Goal: Information Seeking & Learning: Learn about a topic

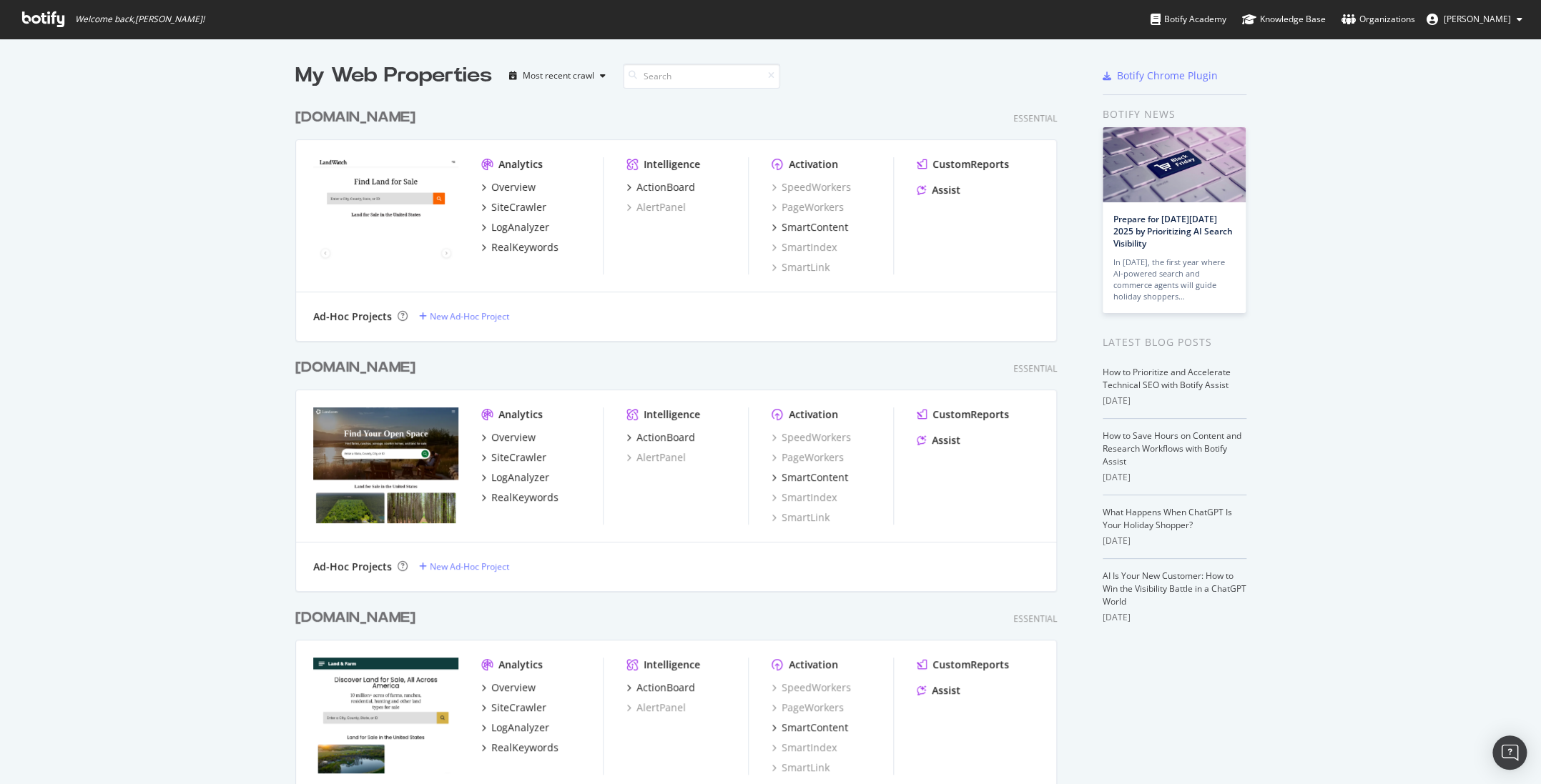
scroll to position [784, 1540]
click at [531, 457] on div "SiteCrawler" at bounding box center [519, 457] width 55 height 14
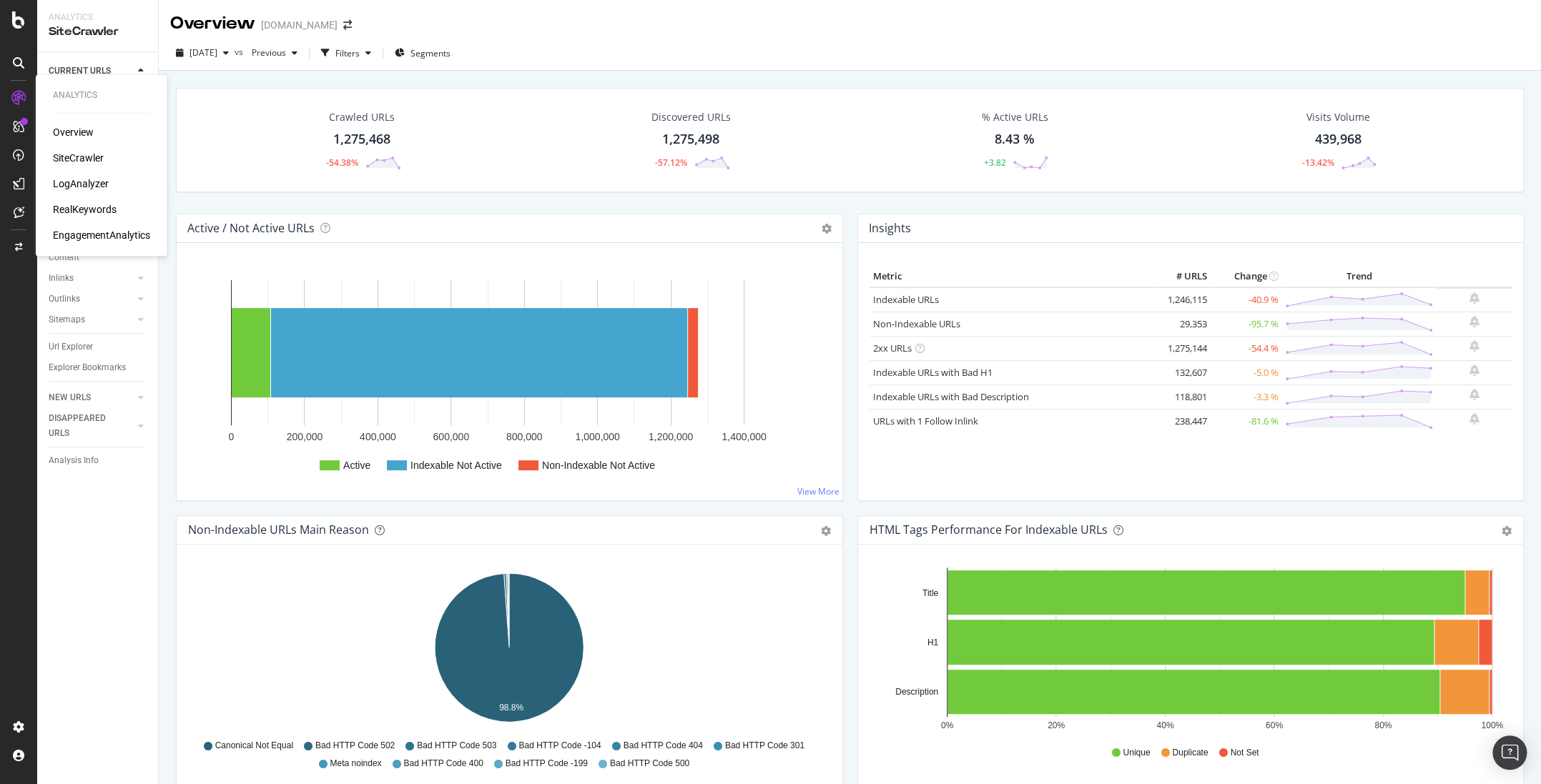
click at [93, 181] on div "LogAnalyzer" at bounding box center [81, 184] width 56 height 14
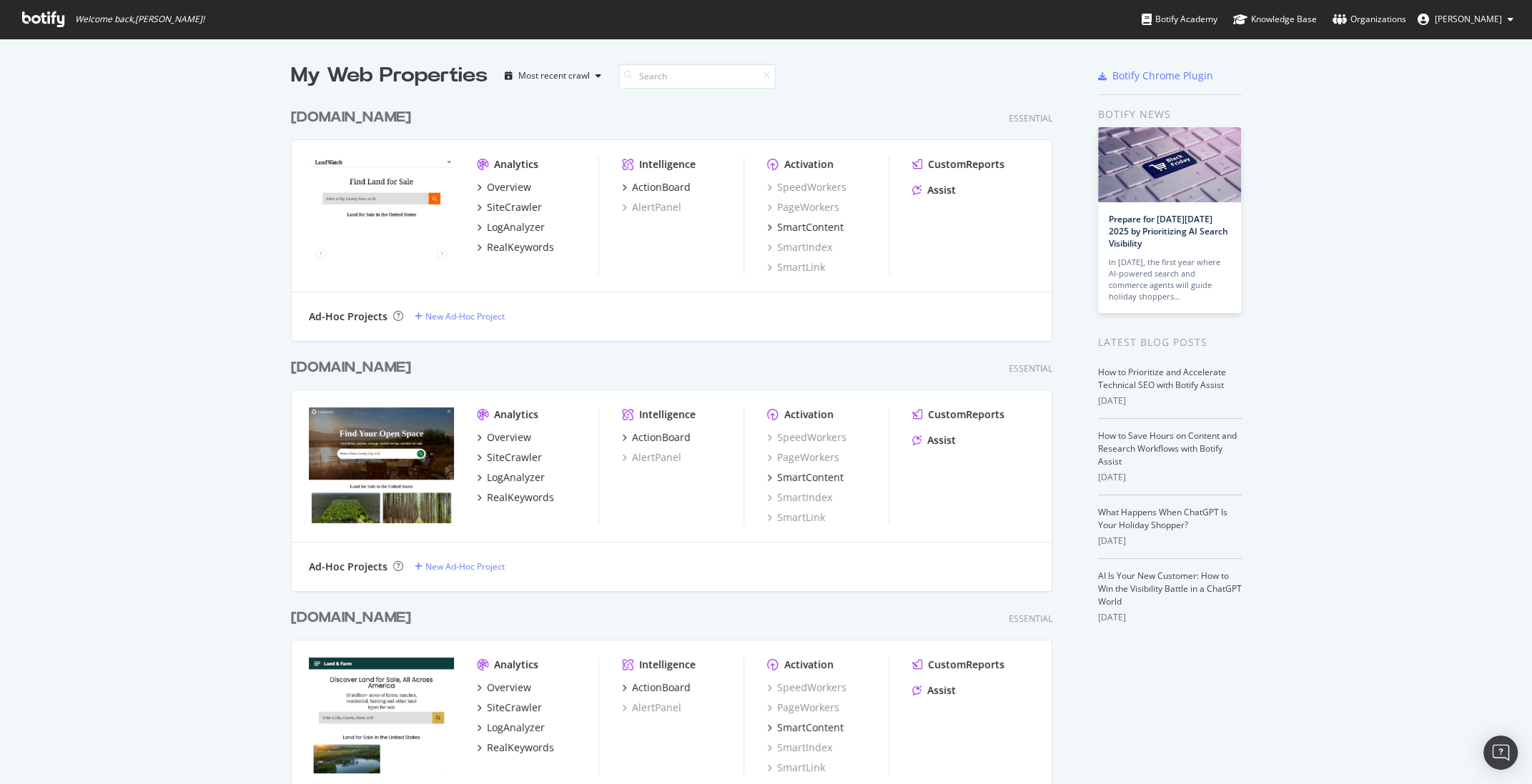
scroll to position [784, 1531]
click at [503, 228] on div "LogAnalyzer" at bounding box center [516, 227] width 58 height 14
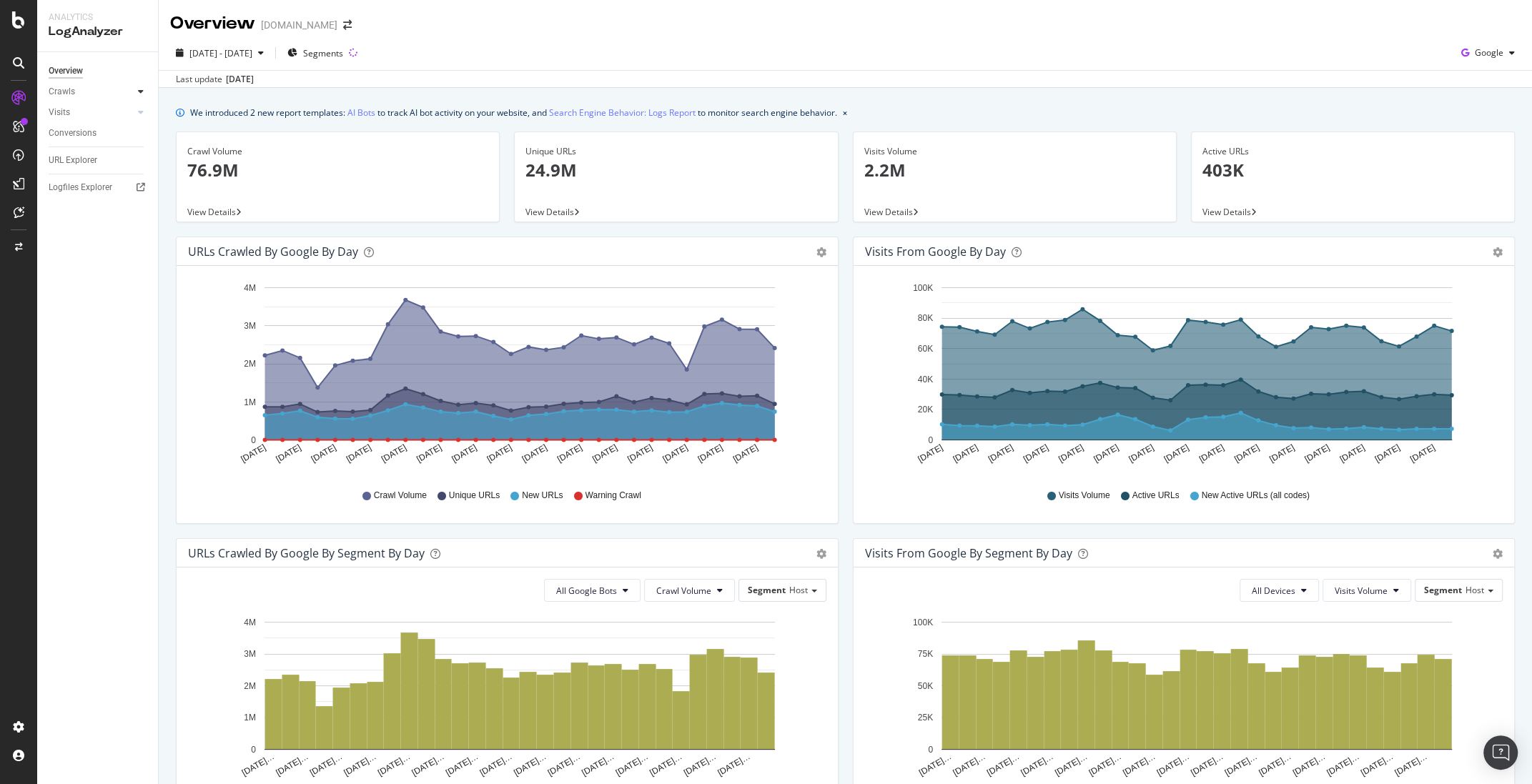
click at [145, 88] on div at bounding box center [140, 91] width 14 height 14
click at [135, 207] on div at bounding box center [140, 210] width 14 height 14
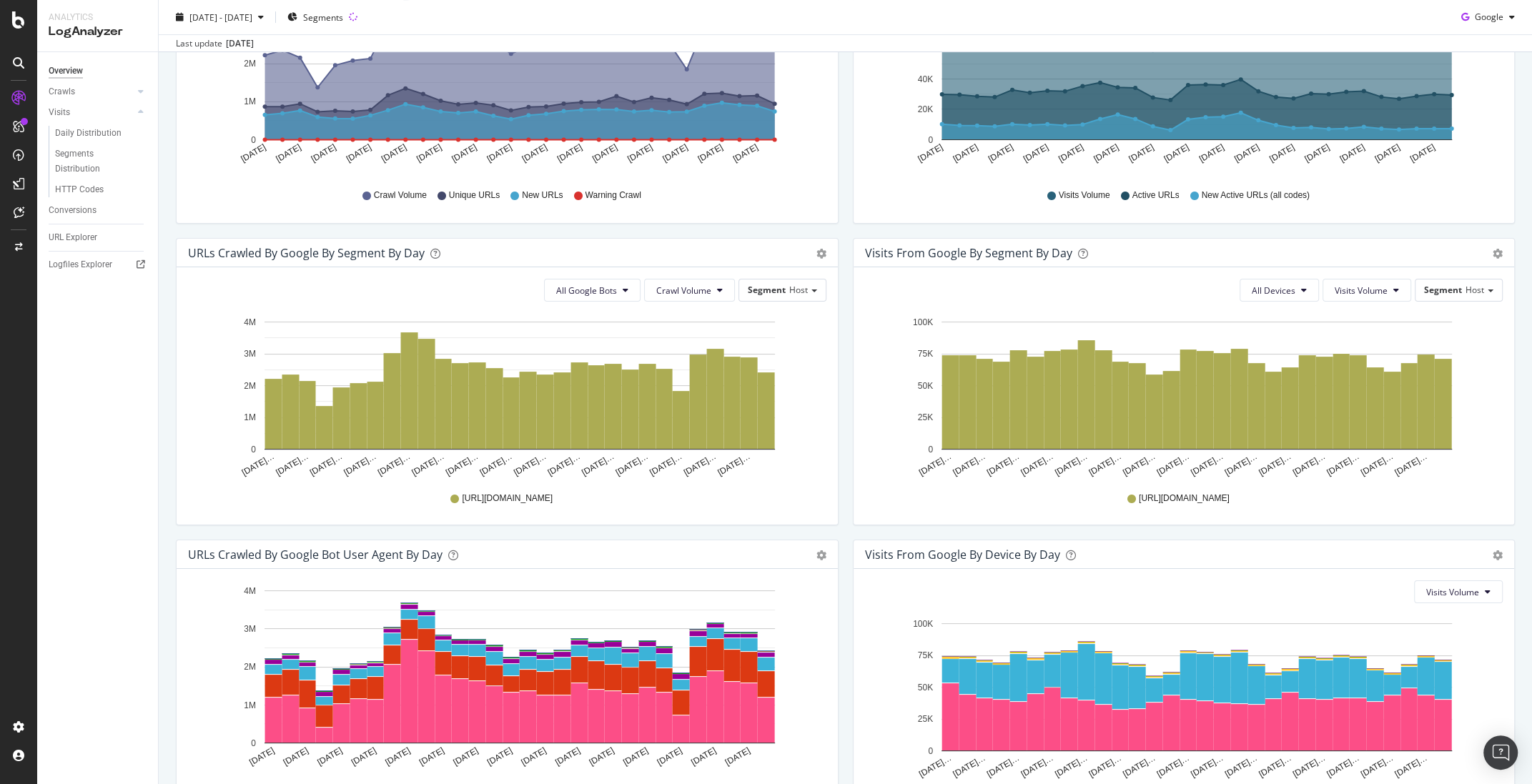
scroll to position [384, 0]
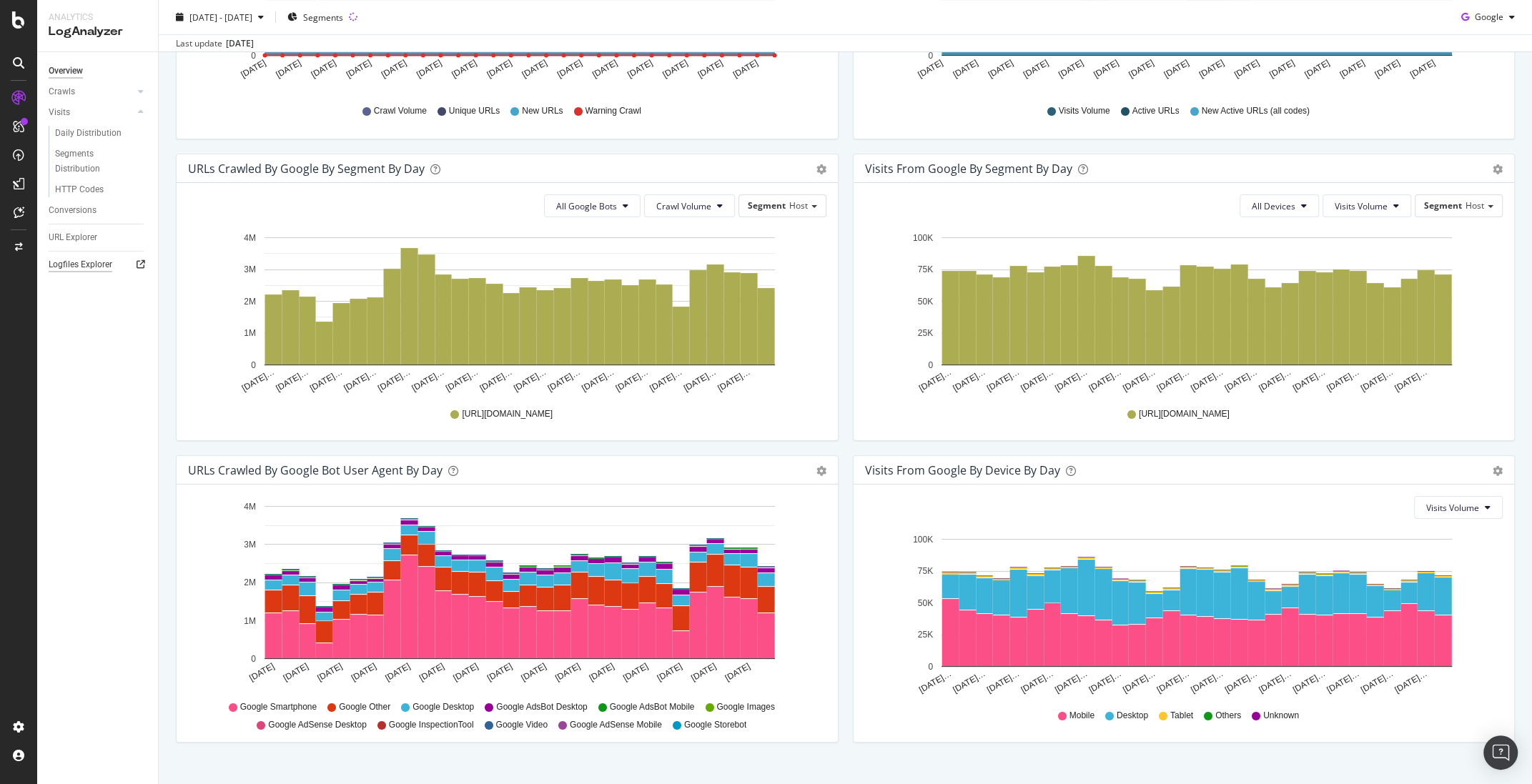
click at [92, 264] on div "Logfiles Explorer" at bounding box center [80, 264] width 64 height 15
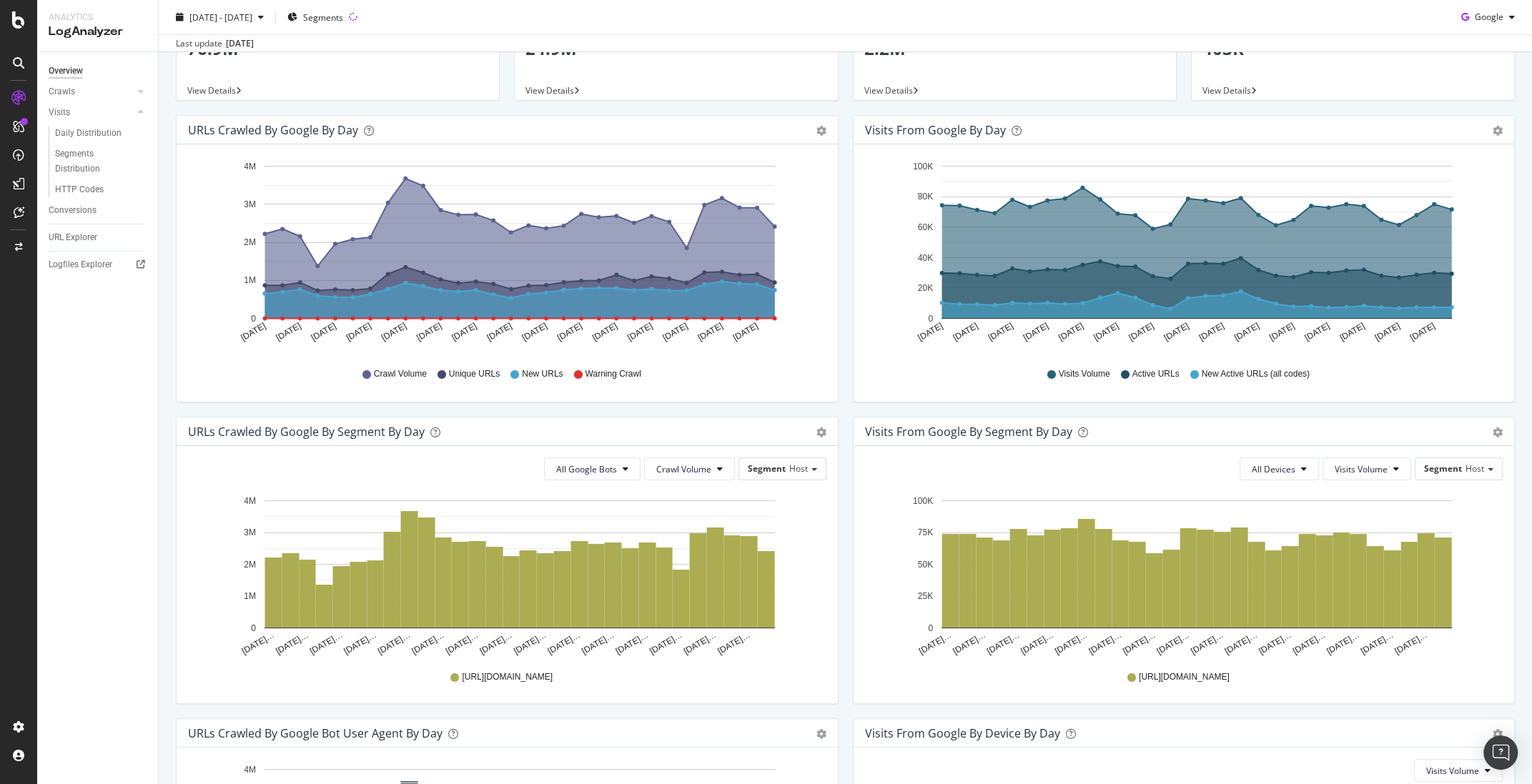
scroll to position [0, 0]
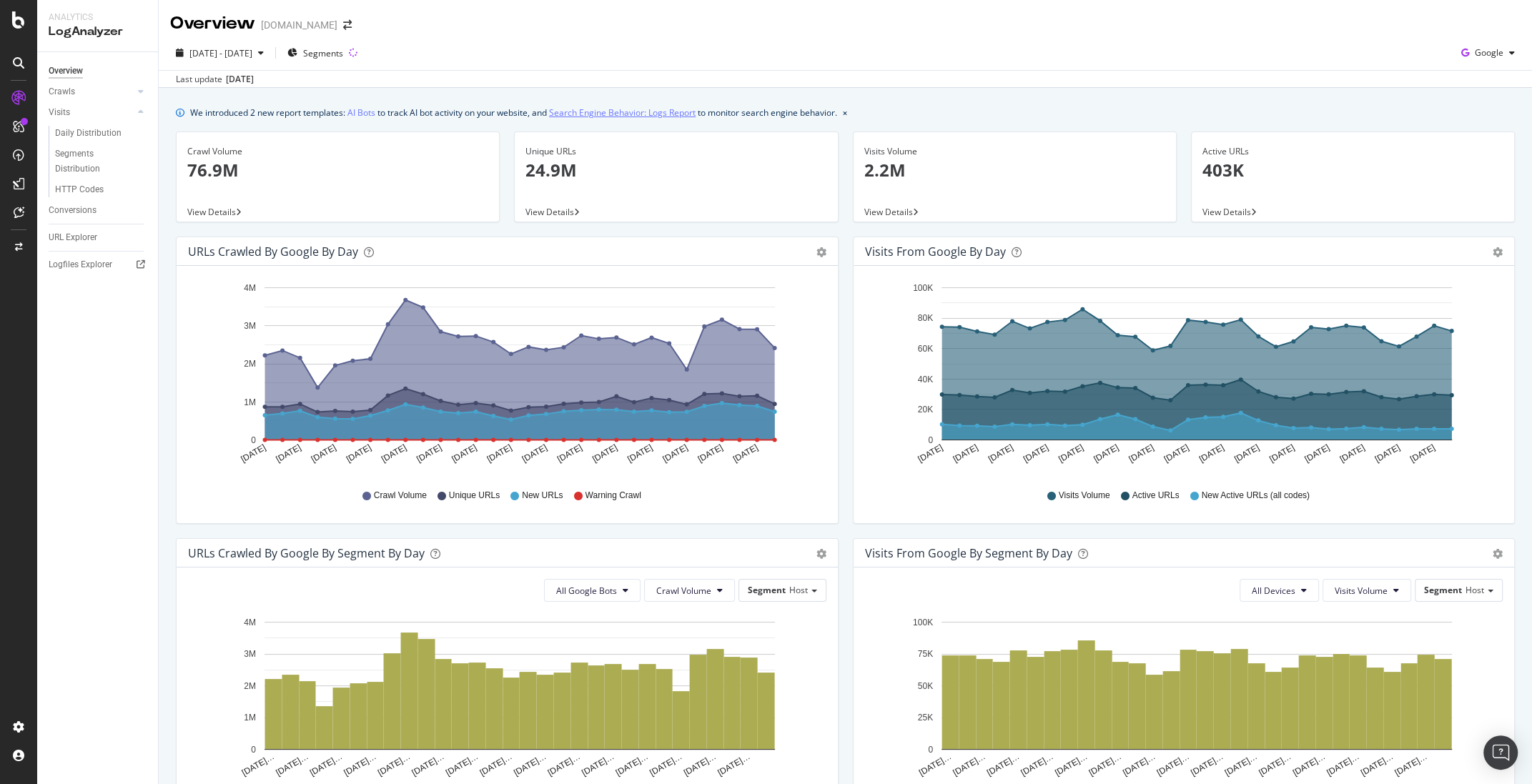
click at [592, 116] on link "Search Engine Behavior: Logs Report" at bounding box center [622, 112] width 146 height 15
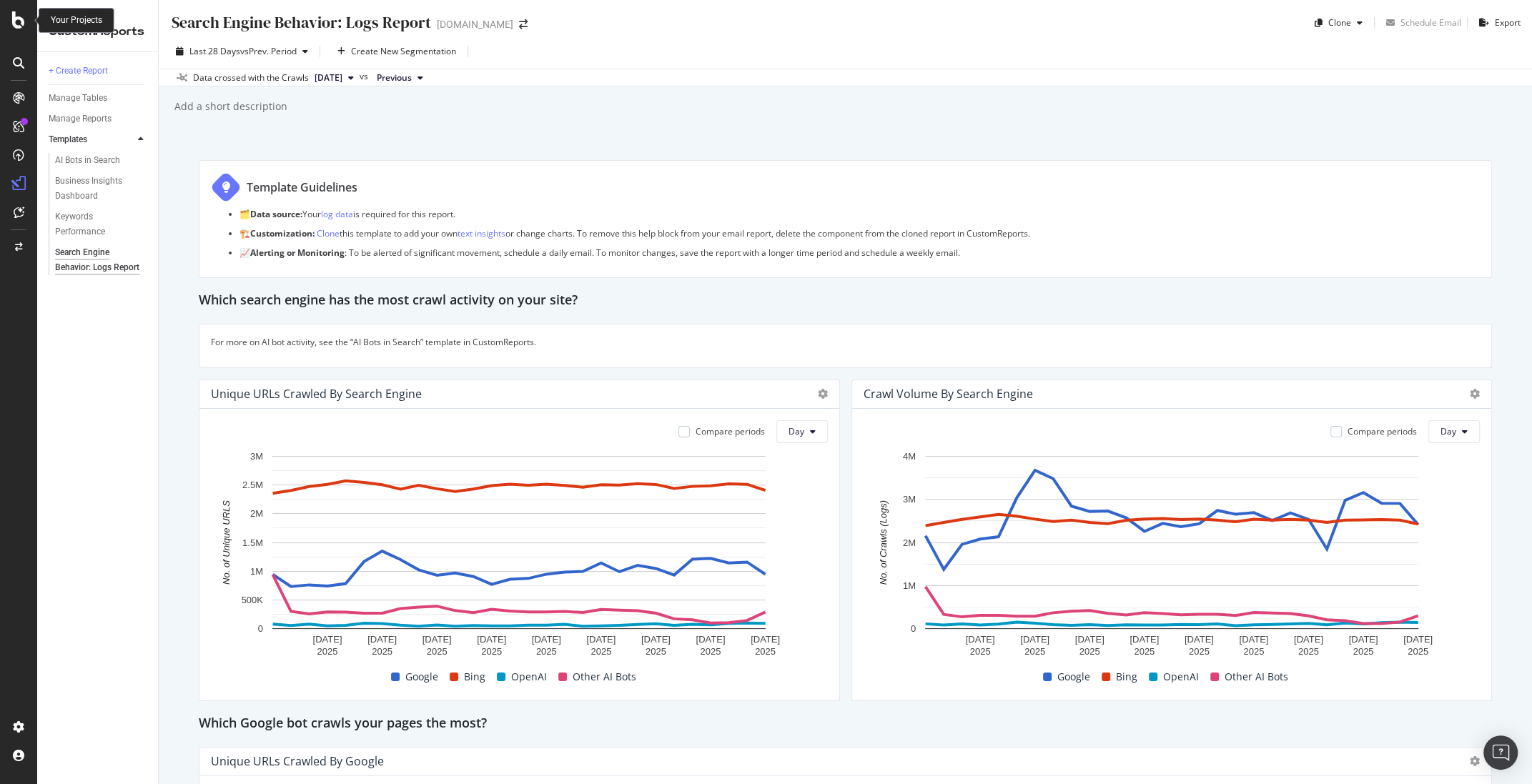
click at [14, 19] on icon at bounding box center [18, 20] width 13 height 17
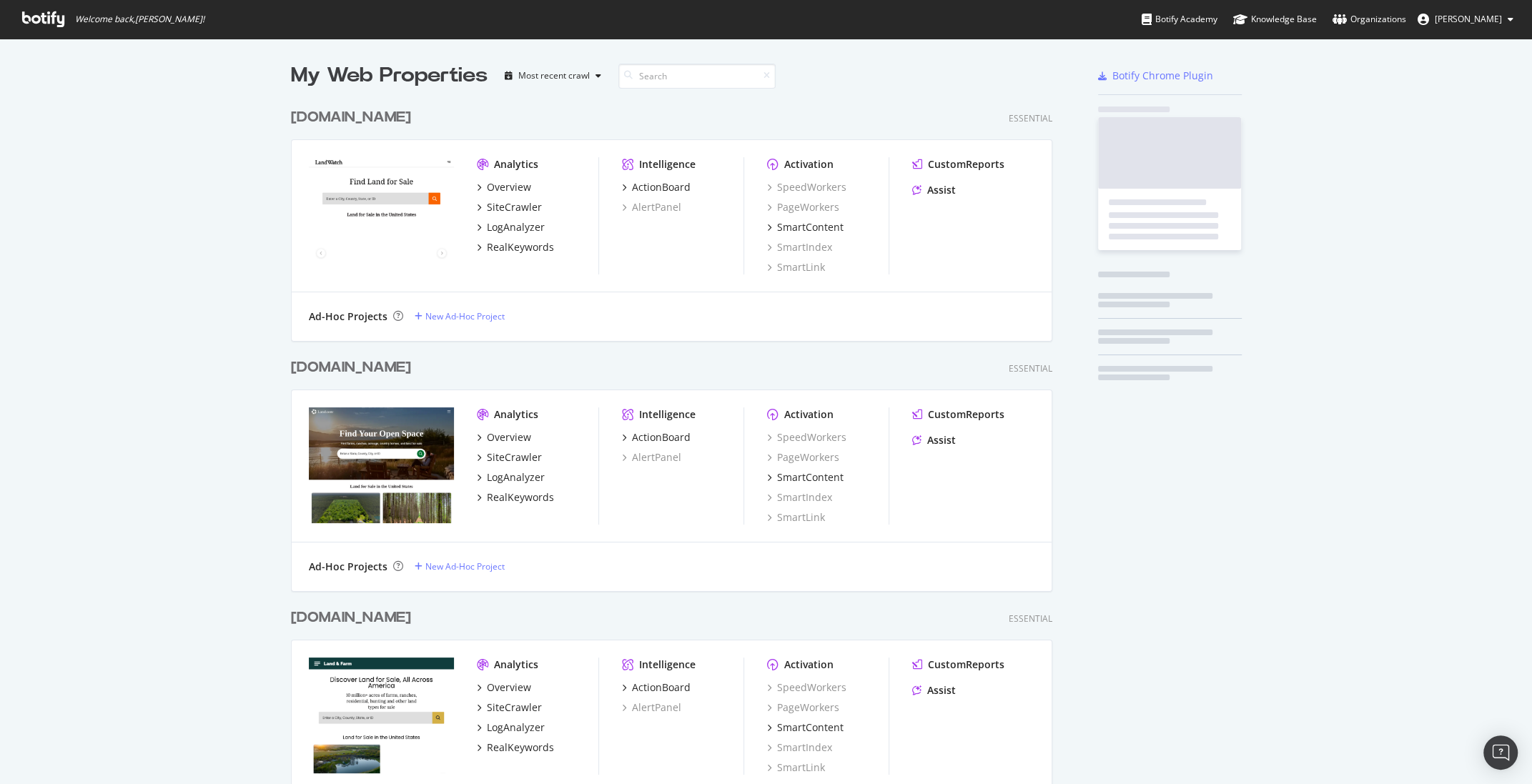
scroll to position [784, 1531]
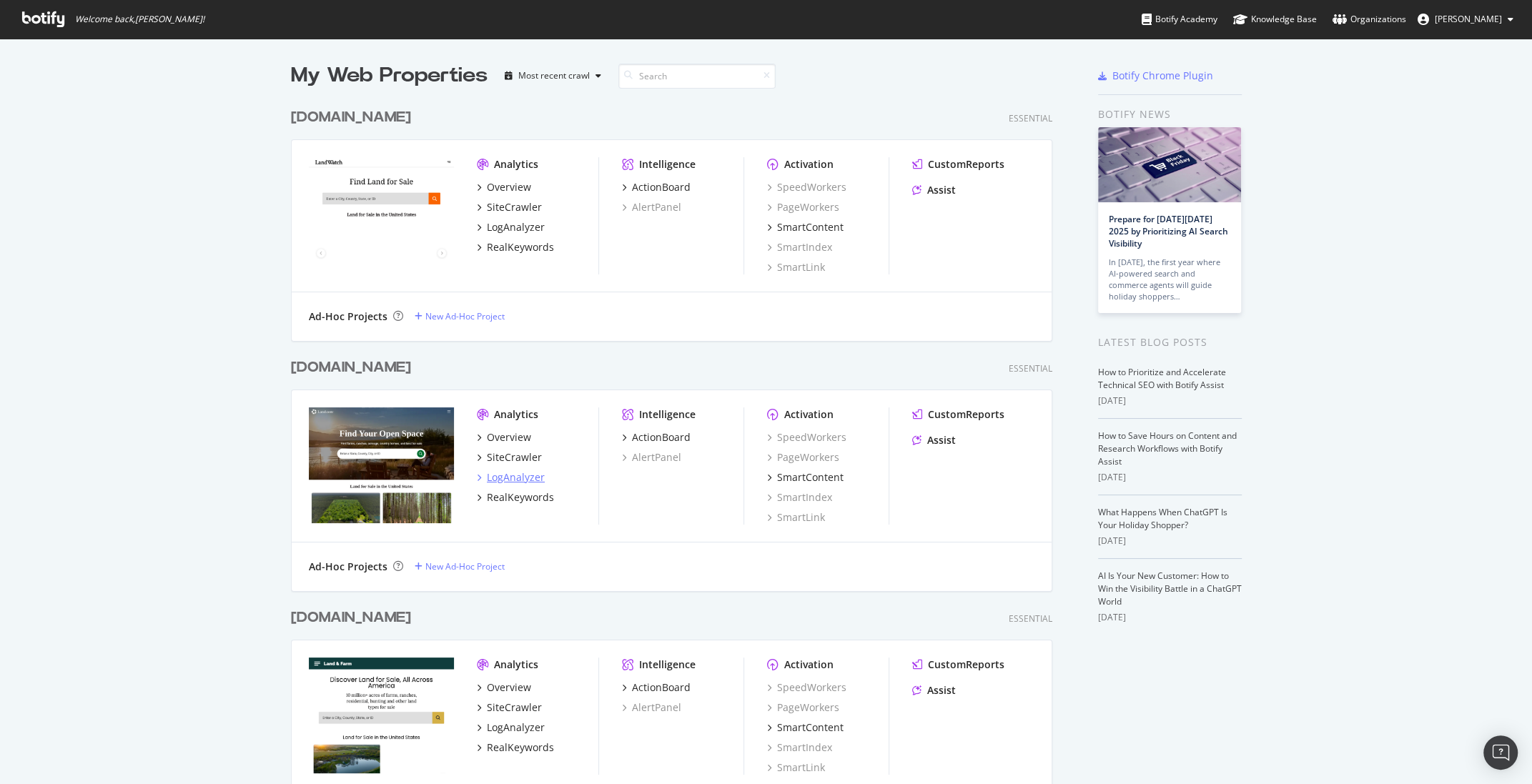
click at [514, 478] on div "LogAnalyzer" at bounding box center [516, 477] width 58 height 14
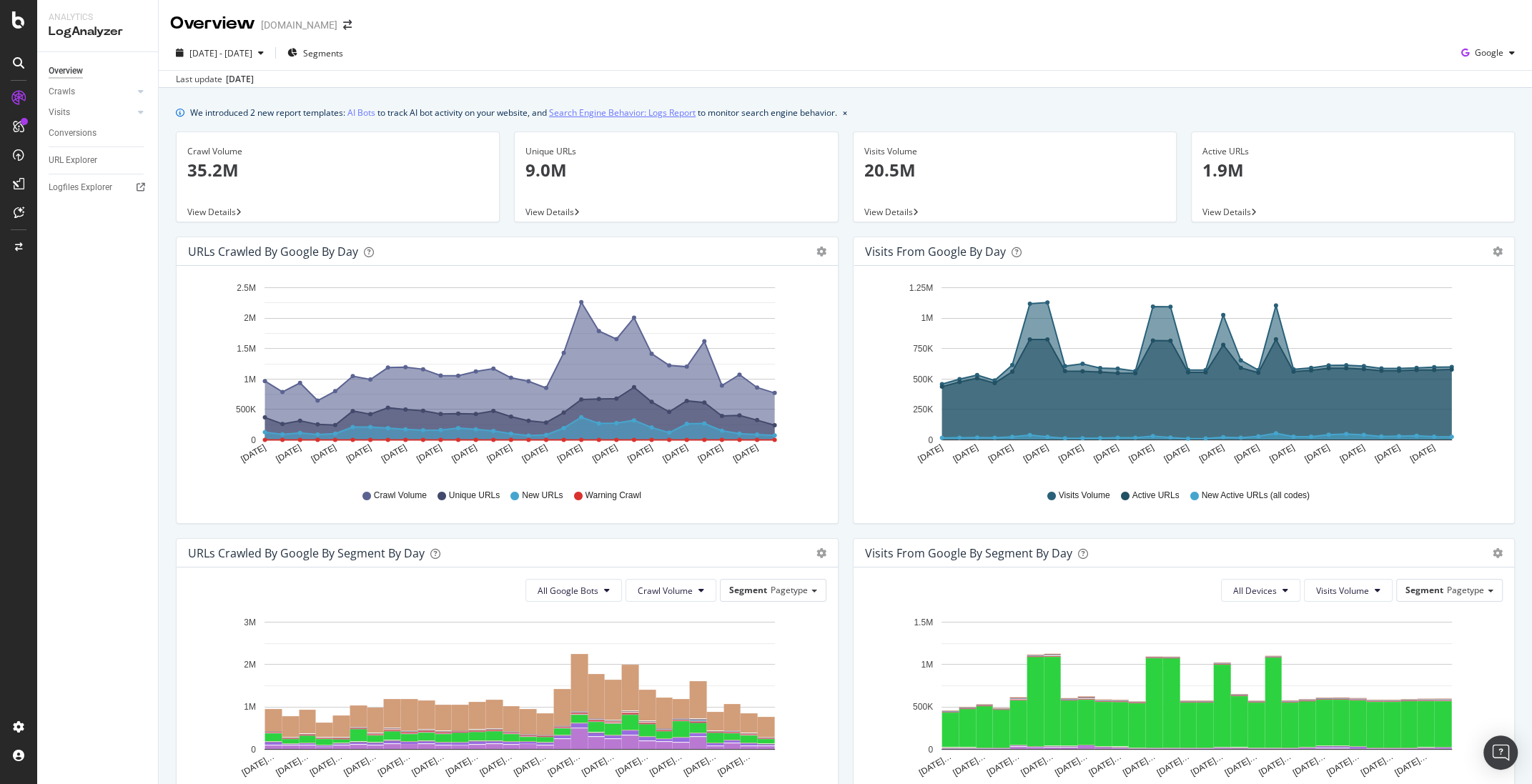
click at [618, 109] on link "Search Engine Behavior: Logs Report" at bounding box center [622, 112] width 146 height 15
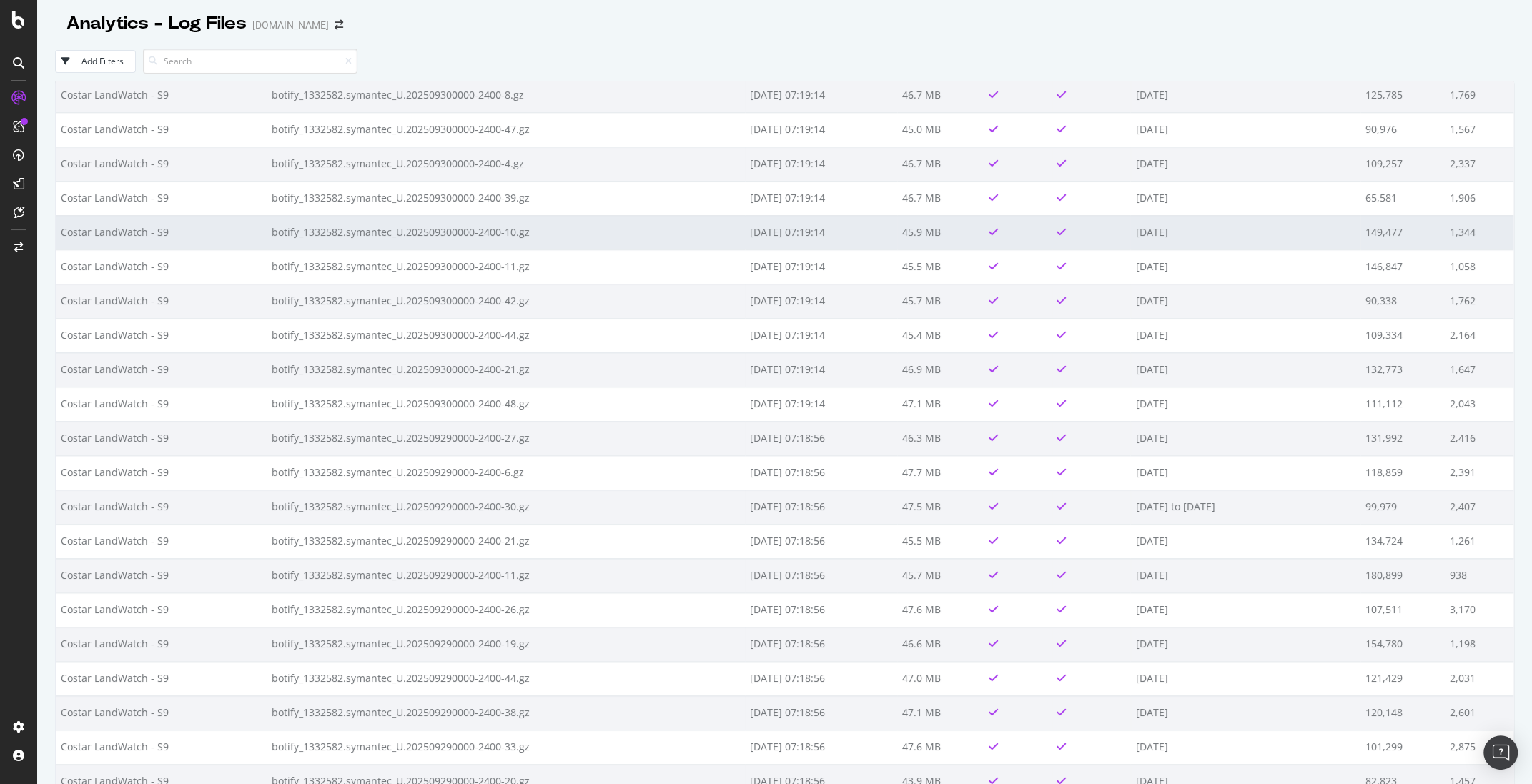
click at [352, 192] on td "botify_1332582.symantec_U.202509300000-2400-39.gz" at bounding box center [506, 198] width 479 height 34
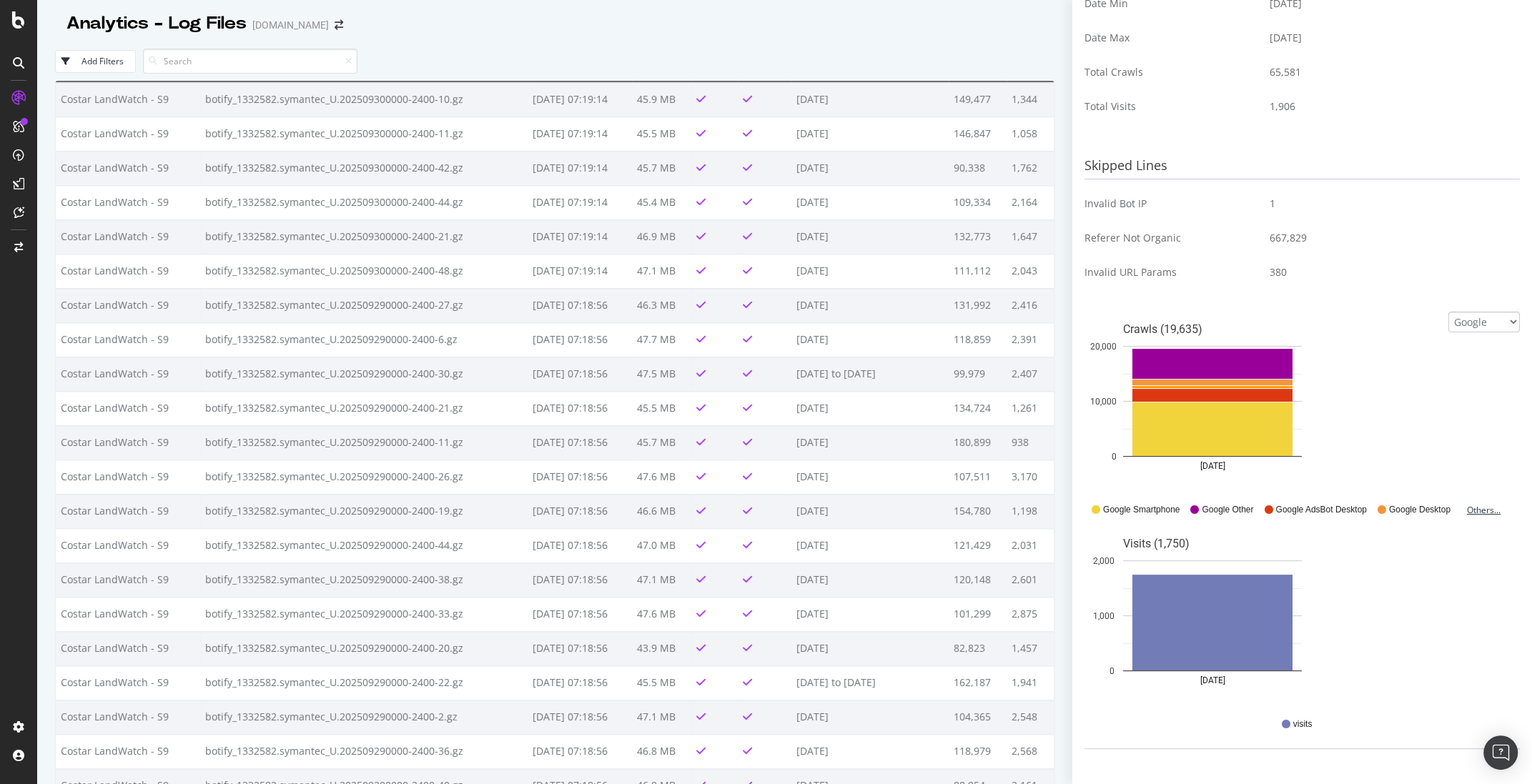
scroll to position [308, 0]
click at [1488, 508] on div "Others..." at bounding box center [1487, 510] width 40 height 12
click at [1480, 510] on div "Others..." at bounding box center [1487, 510] width 40 height 12
click at [1458, 312] on select "Google Bing OpenAI Other AI Bots" at bounding box center [1484, 322] width 71 height 21
select select "ai_bots"
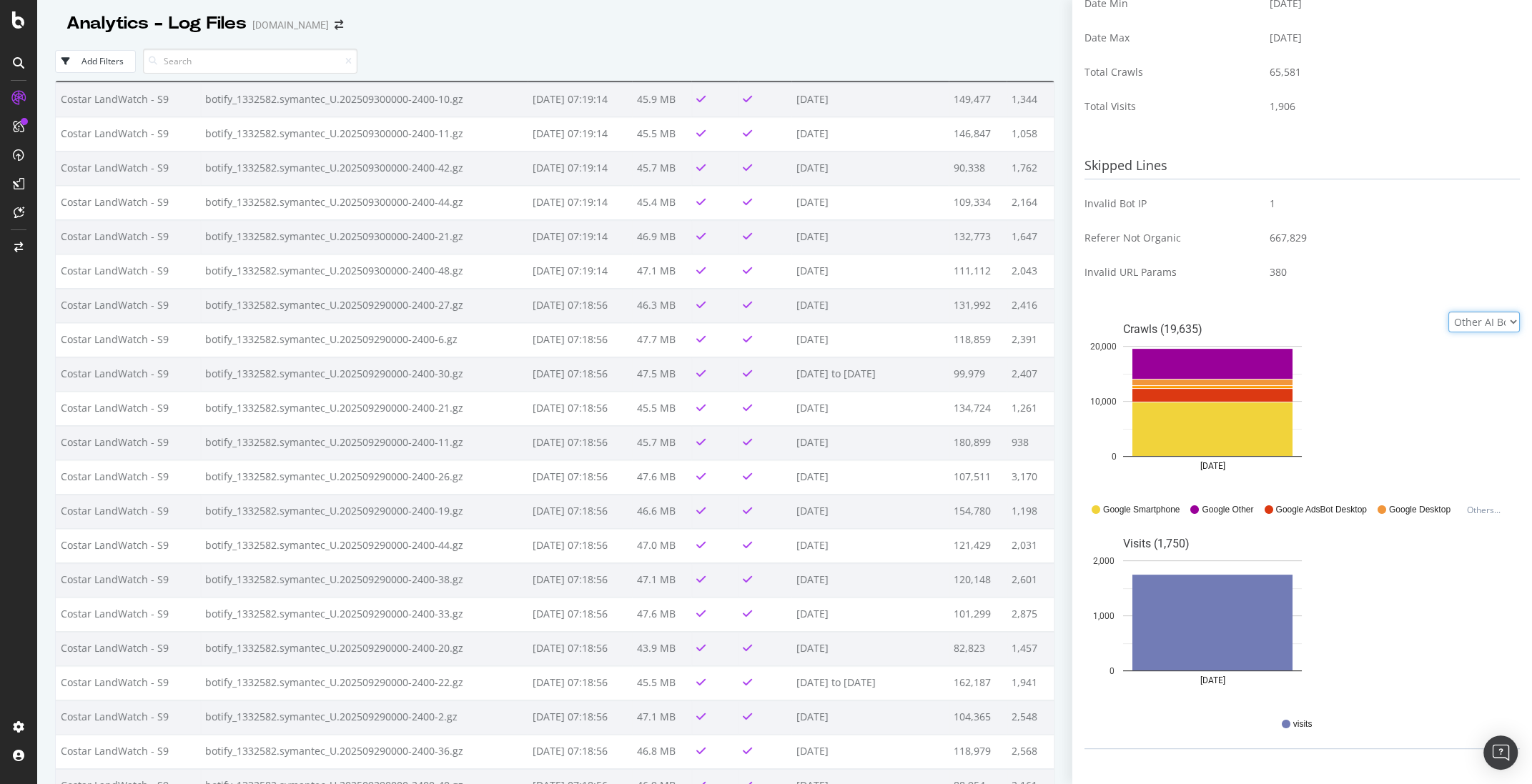
click at [1448, 332] on select "Google Bing OpenAI Other AI Bots" at bounding box center [1484, 322] width 71 height 21
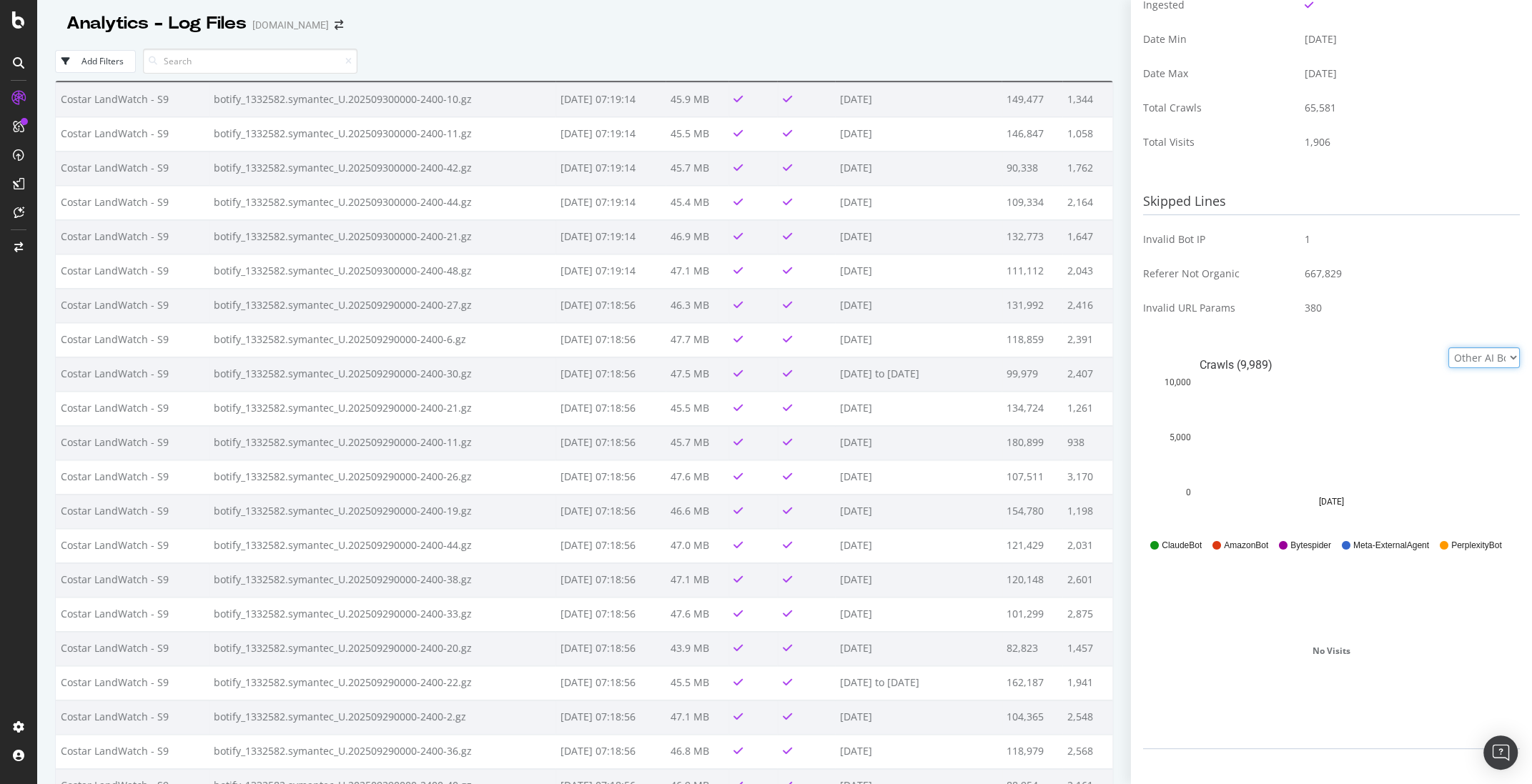
scroll to position [0, 0]
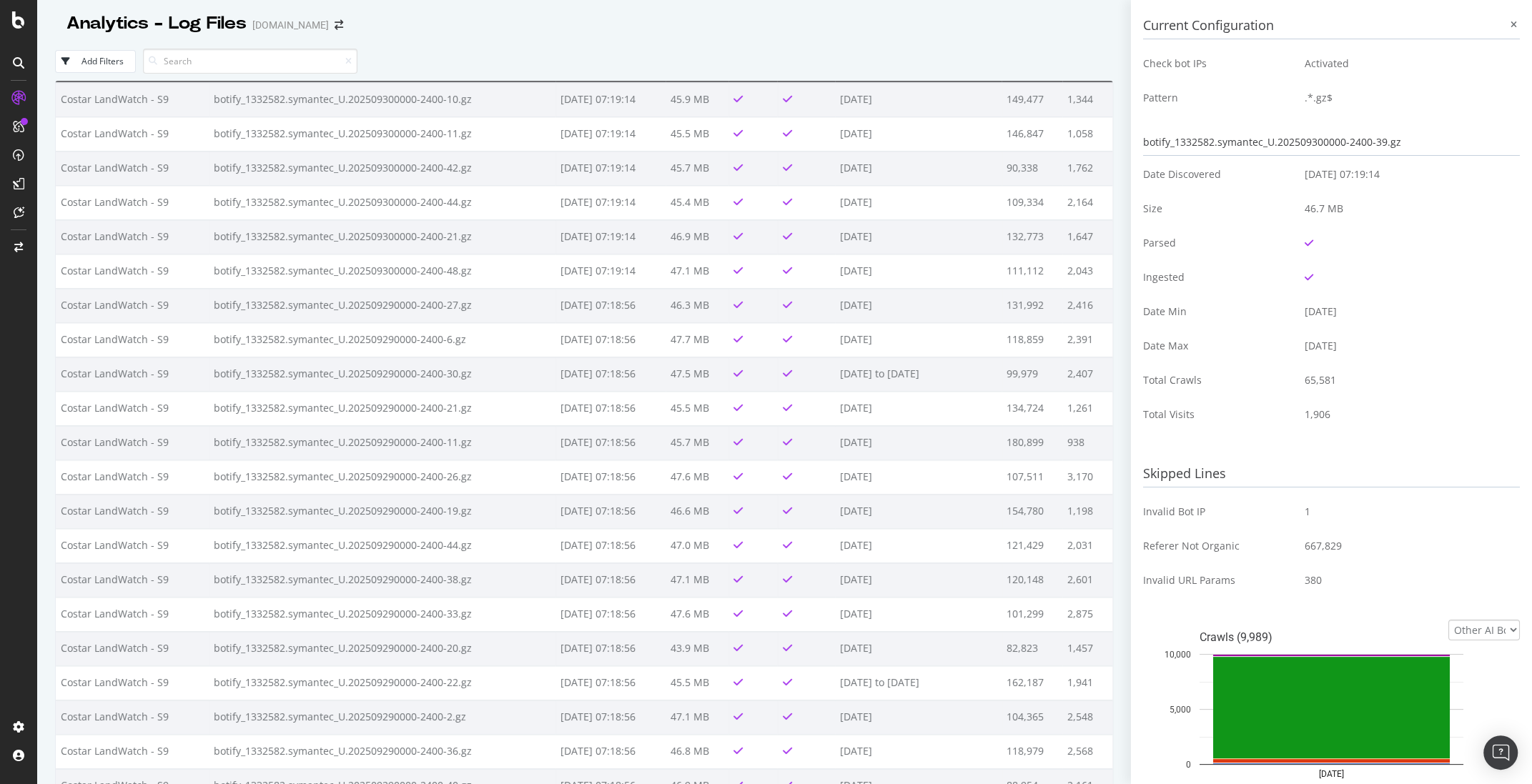
drag, startPoint x: 1517, startPoint y: 20, endPoint x: 1489, endPoint y: 26, distance: 28.6
click at [1517, 20] on div at bounding box center [1513, 24] width 13 height 13
